Goal: Register for event/course

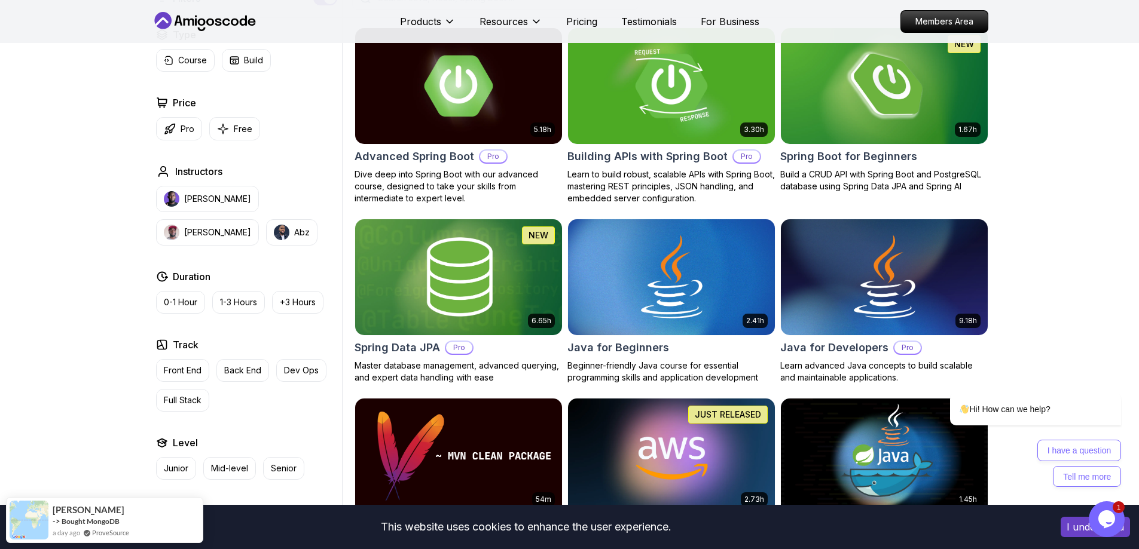
scroll to position [359, 0]
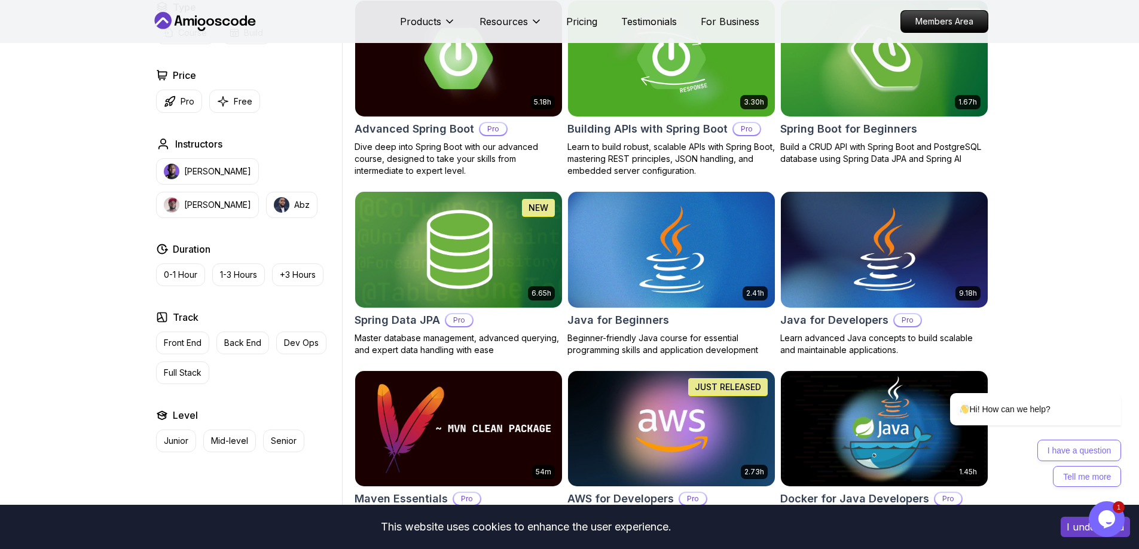
click at [703, 264] on img at bounding box center [671, 249] width 217 height 121
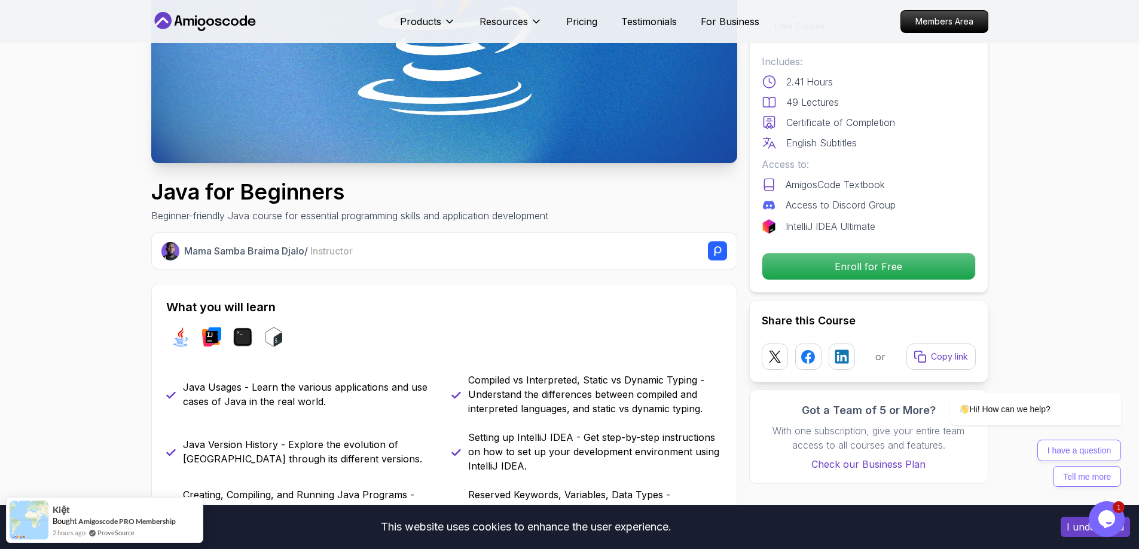
scroll to position [239, 0]
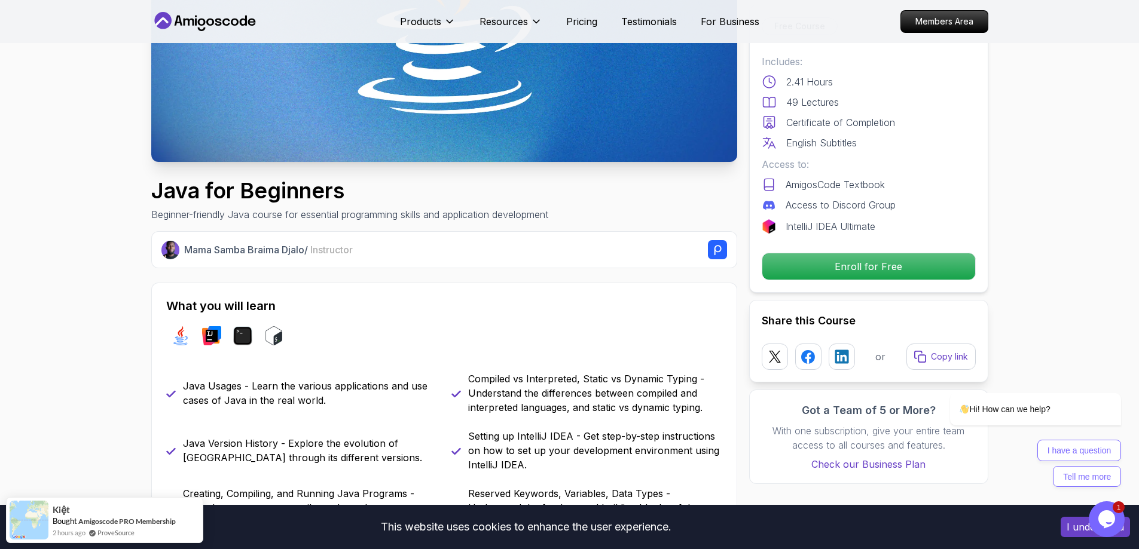
click at [807, 275] on p "Enroll for Free" at bounding box center [868, 266] width 202 height 25
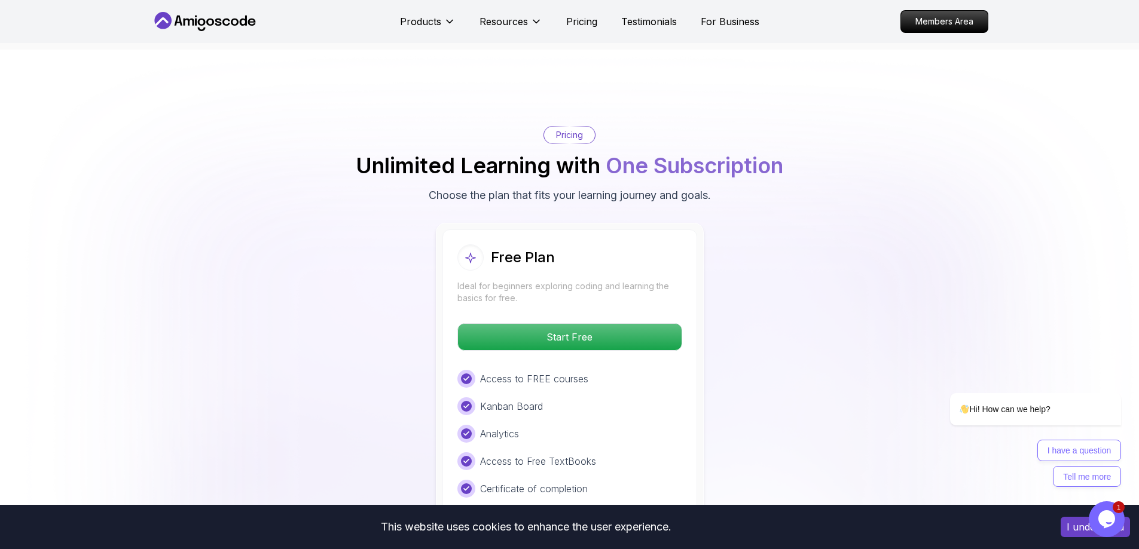
scroll to position [2299, 0]
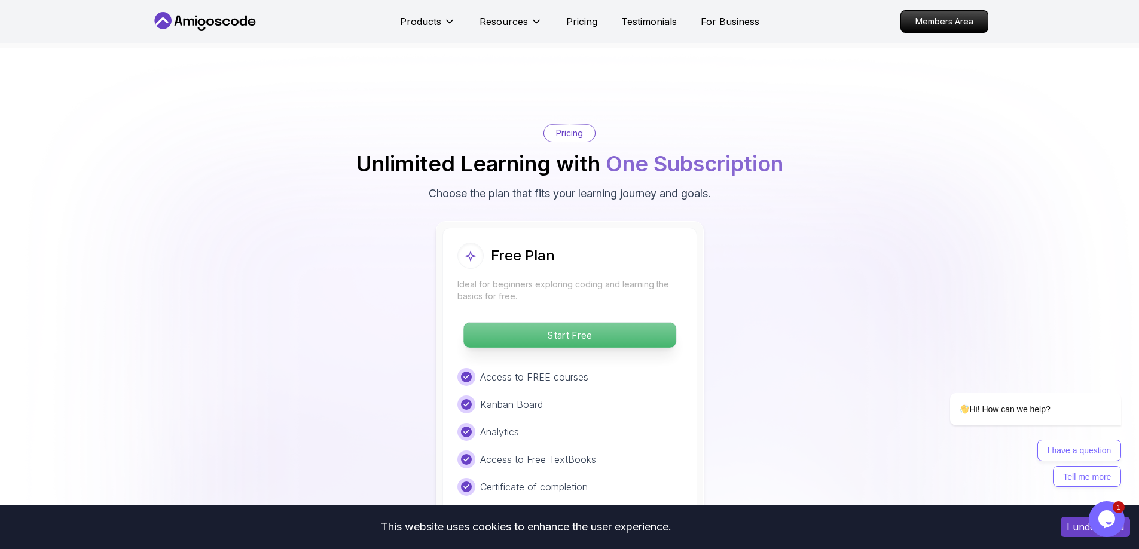
click at [648, 323] on p "Start Free" at bounding box center [569, 335] width 212 height 25
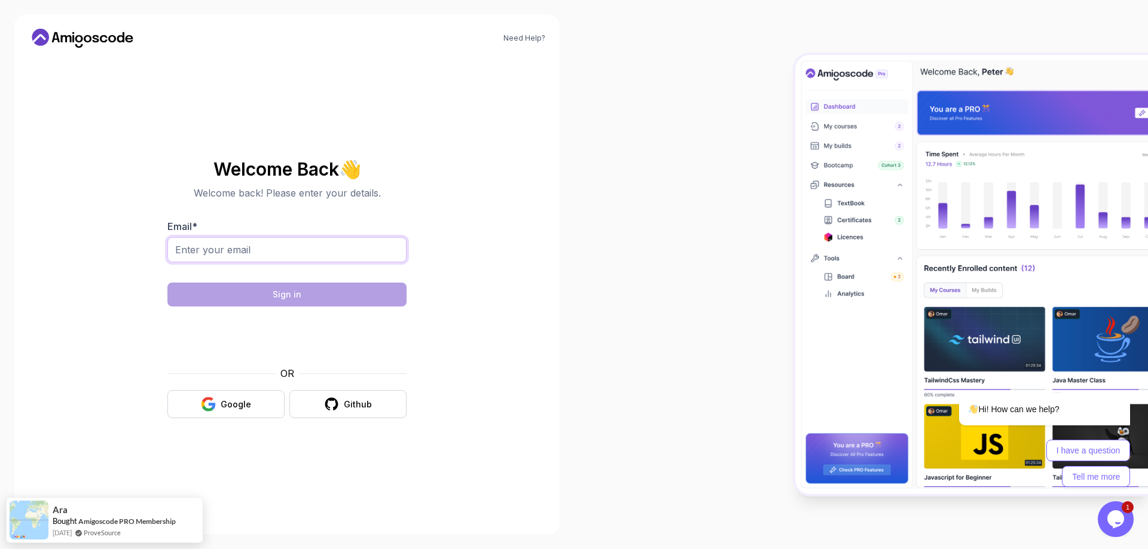
click at [259, 256] on input "Email *" at bounding box center [286, 249] width 239 height 25
